Goal: Task Accomplishment & Management: Use online tool/utility

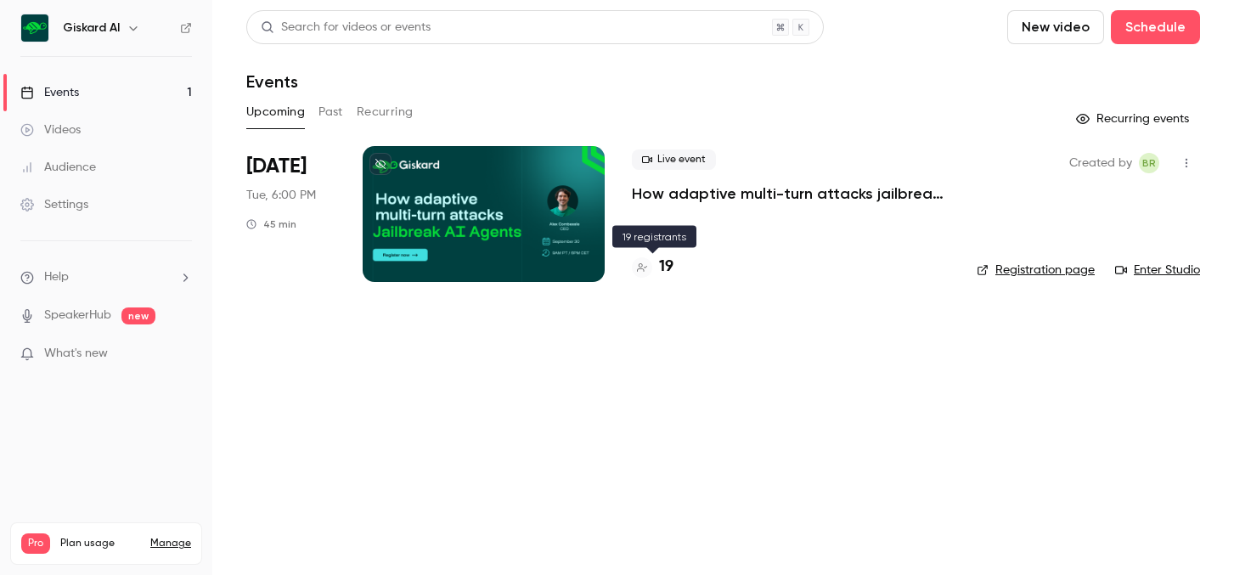
click at [660, 267] on h4 "19" at bounding box center [666, 267] width 14 height 23
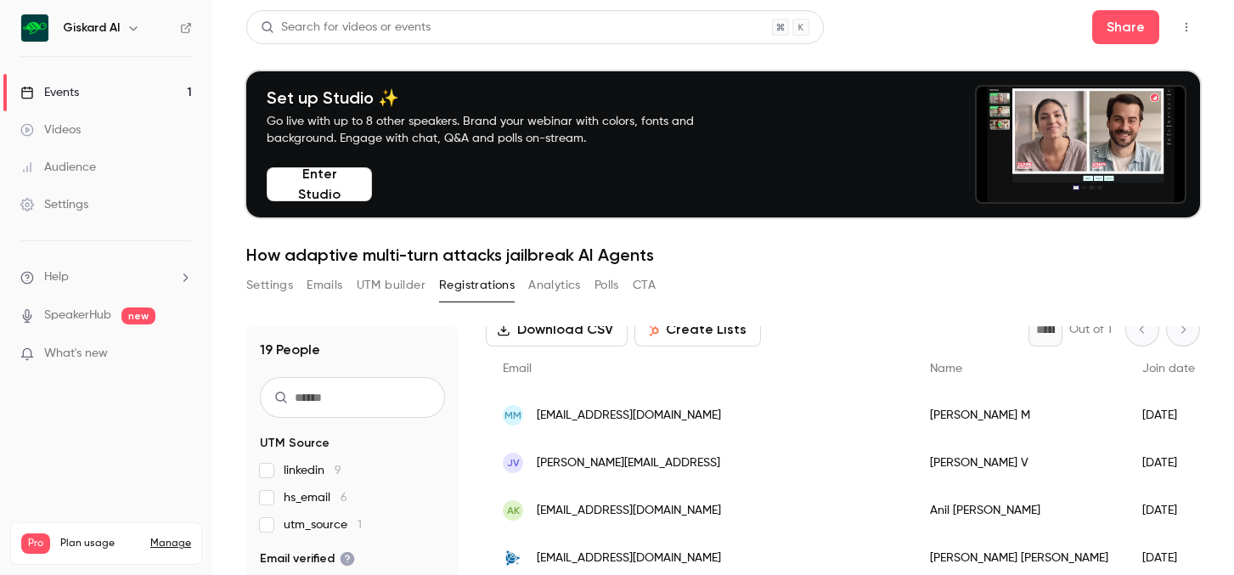
scroll to position [98, 0]
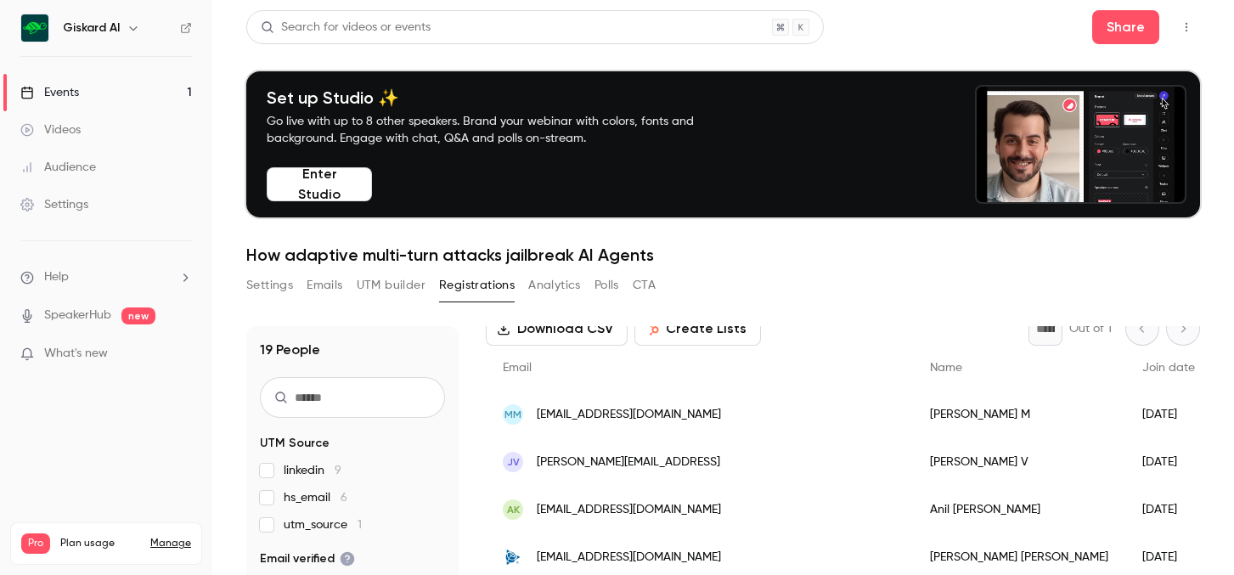
click at [710, 419] on div "MM [EMAIL_ADDRESS][DOMAIN_NAME]" at bounding box center [699, 415] width 427 height 48
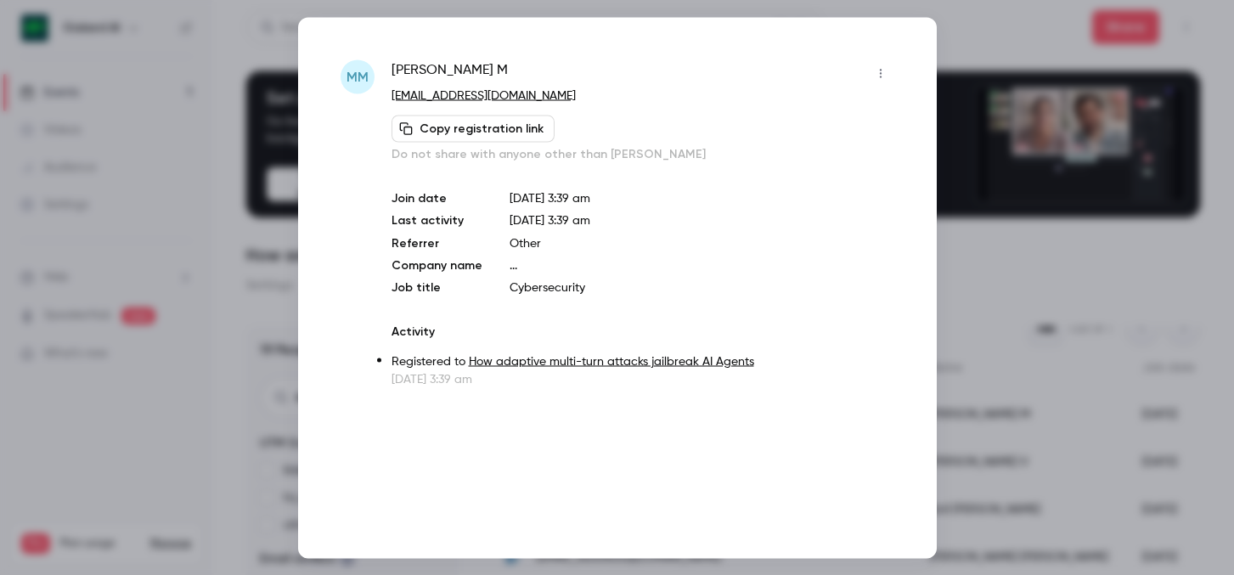
click at [1024, 373] on div at bounding box center [617, 287] width 1234 height 575
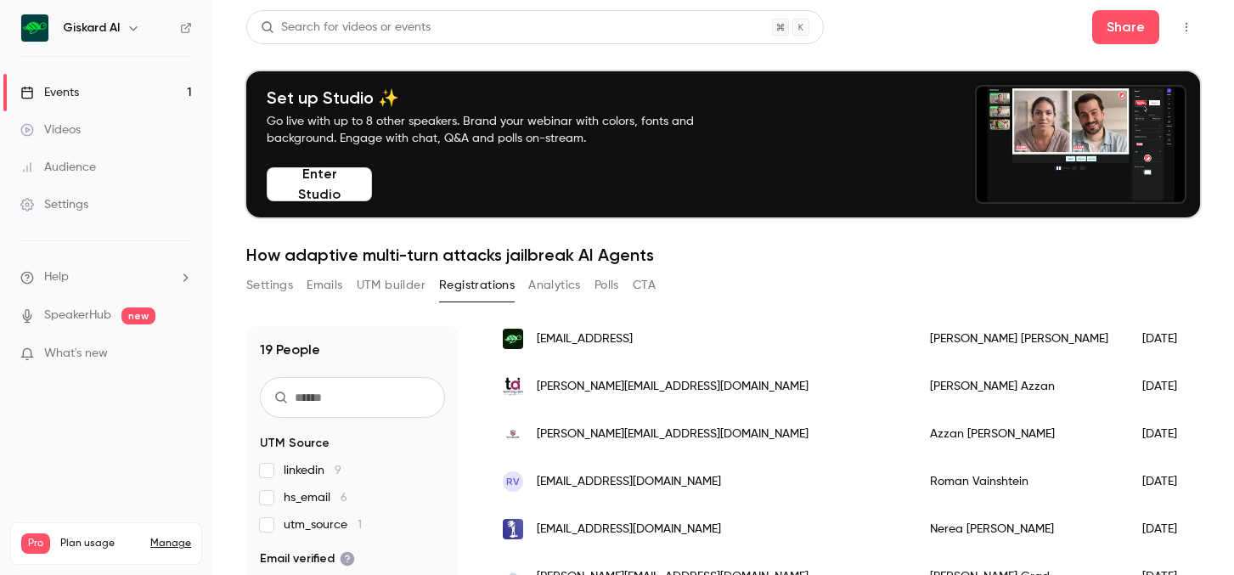
scroll to position [660, 0]
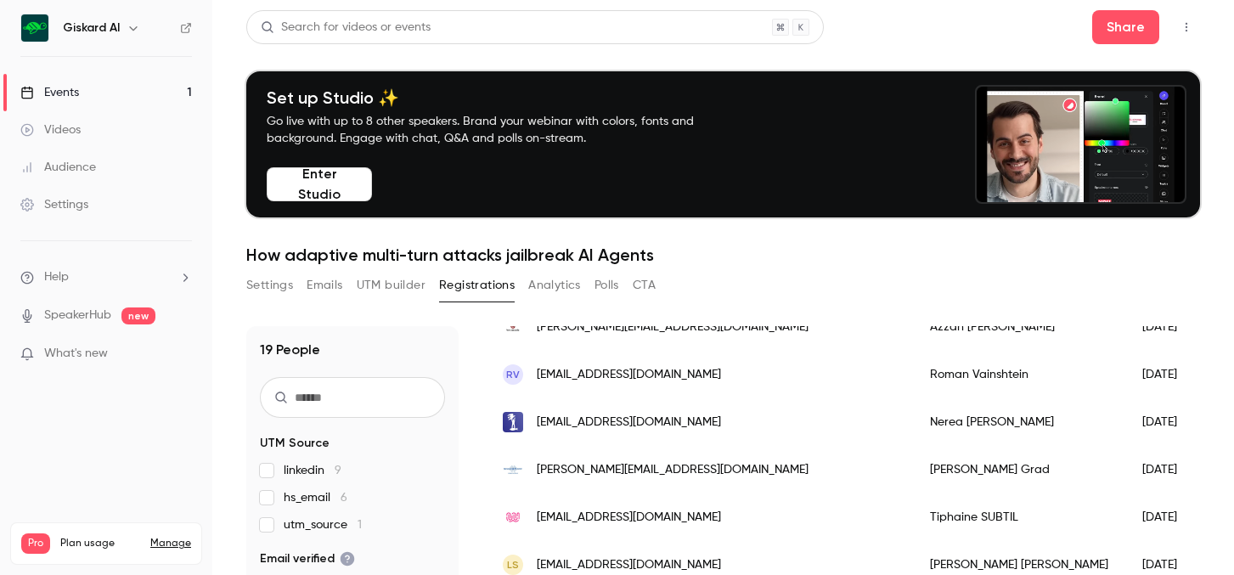
click at [750, 278] on div "Settings Emails UTM builder Registrations Analytics Polls CTA" at bounding box center [722, 289] width 953 height 34
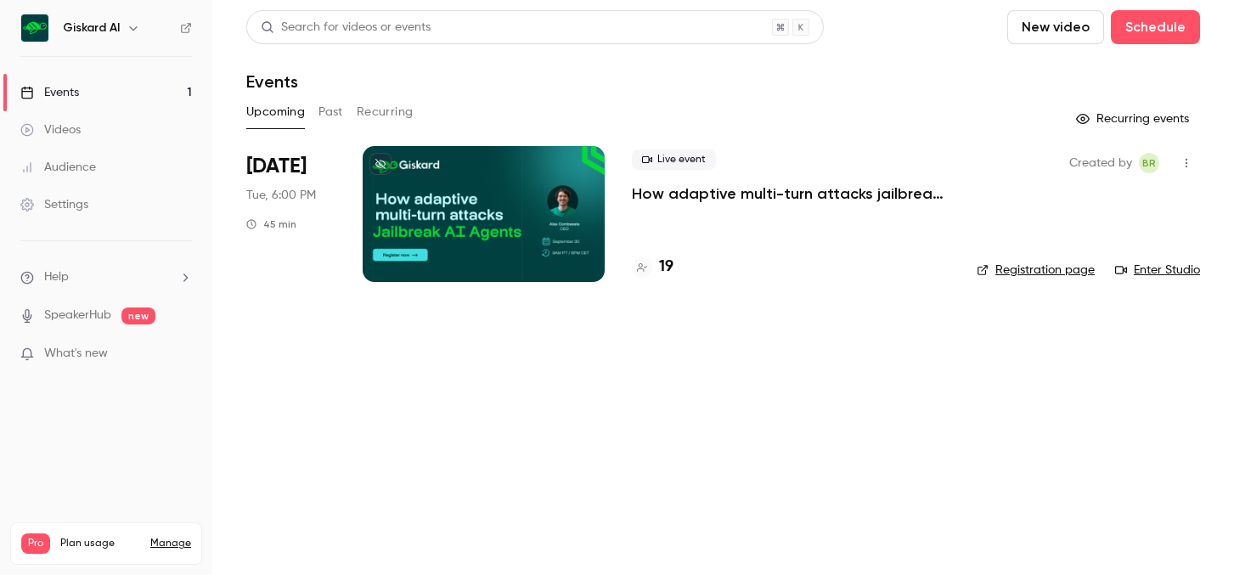
click at [461, 159] on div at bounding box center [484, 214] width 242 height 136
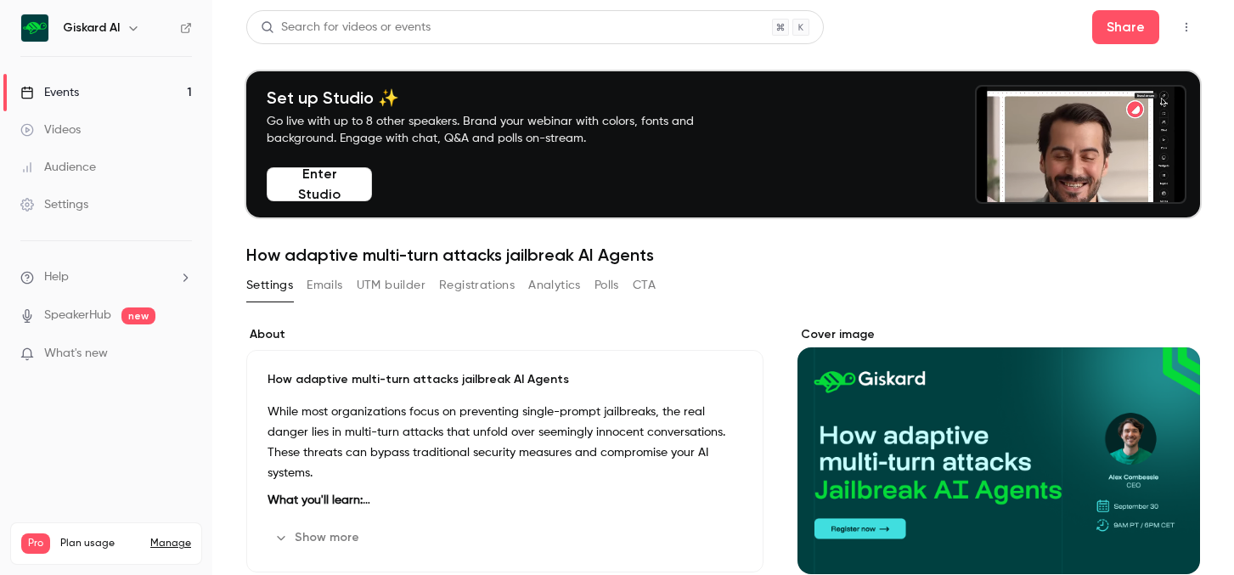
click at [337, 173] on button "Enter Studio" at bounding box center [319, 184] width 105 height 34
